Goal: Navigation & Orientation: Find specific page/section

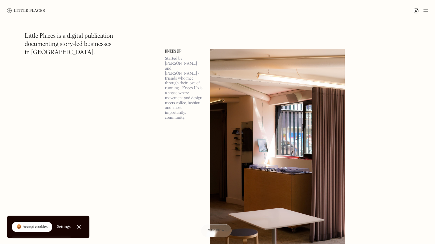
scroll to position [4144, 0]
click at [22, 9] on img at bounding box center [26, 10] width 38 height 5
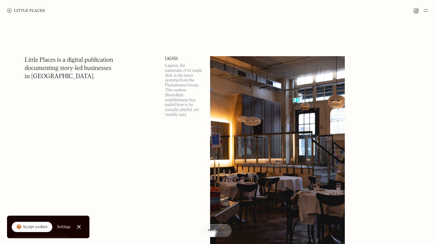
scroll to position [0, 0]
click at [424, 13] on img at bounding box center [425, 10] width 5 height 7
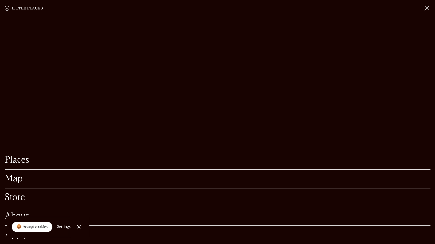
scroll to position [100, 0]
click at [19, 155] on link "Places" at bounding box center [217, 159] width 425 height 9
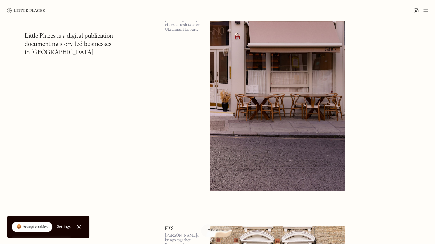
scroll to position [1799, 0]
